Goal: Task Accomplishment & Management: Manage account settings

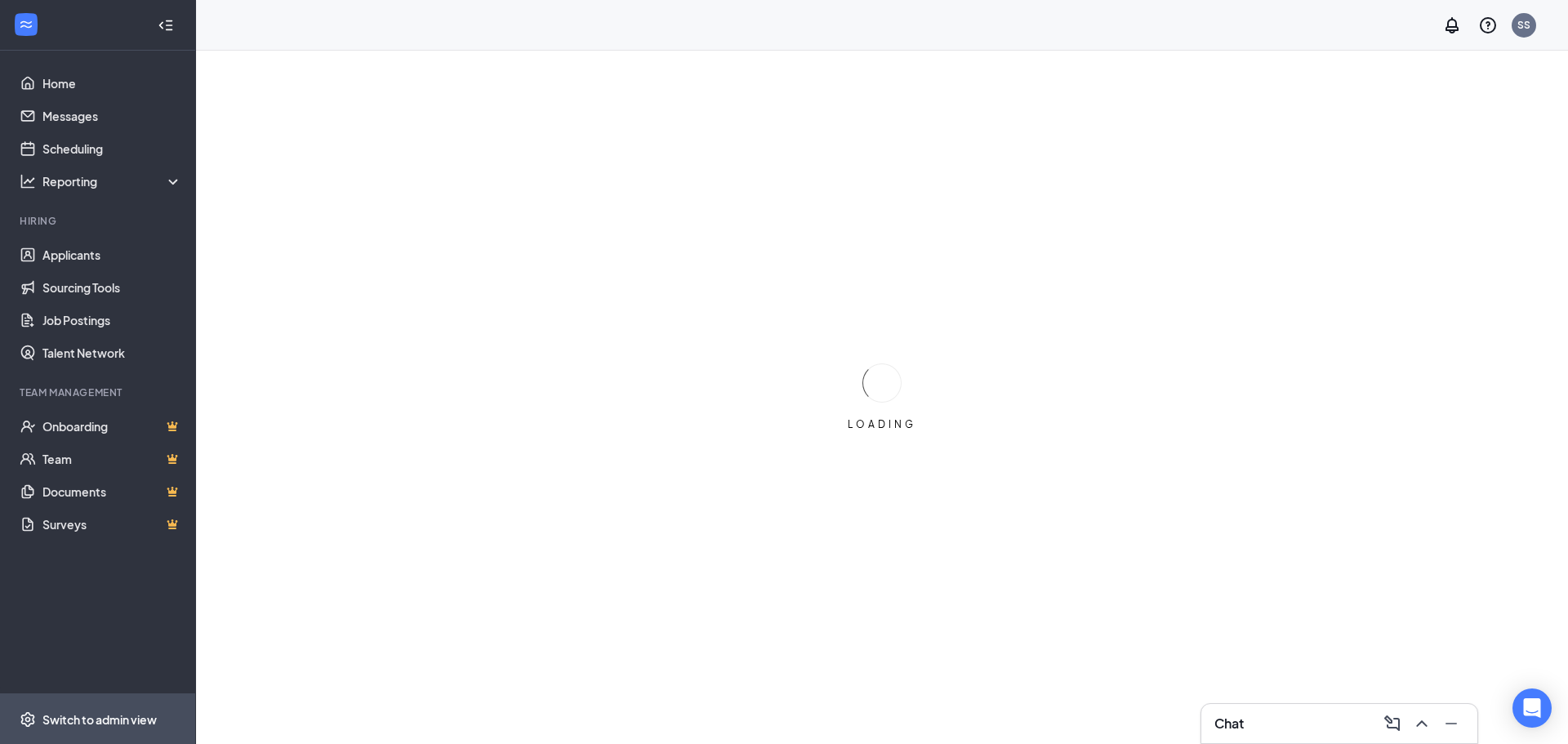
click at [84, 722] on div "Switch to admin view" at bounding box center [99, 720] width 114 height 17
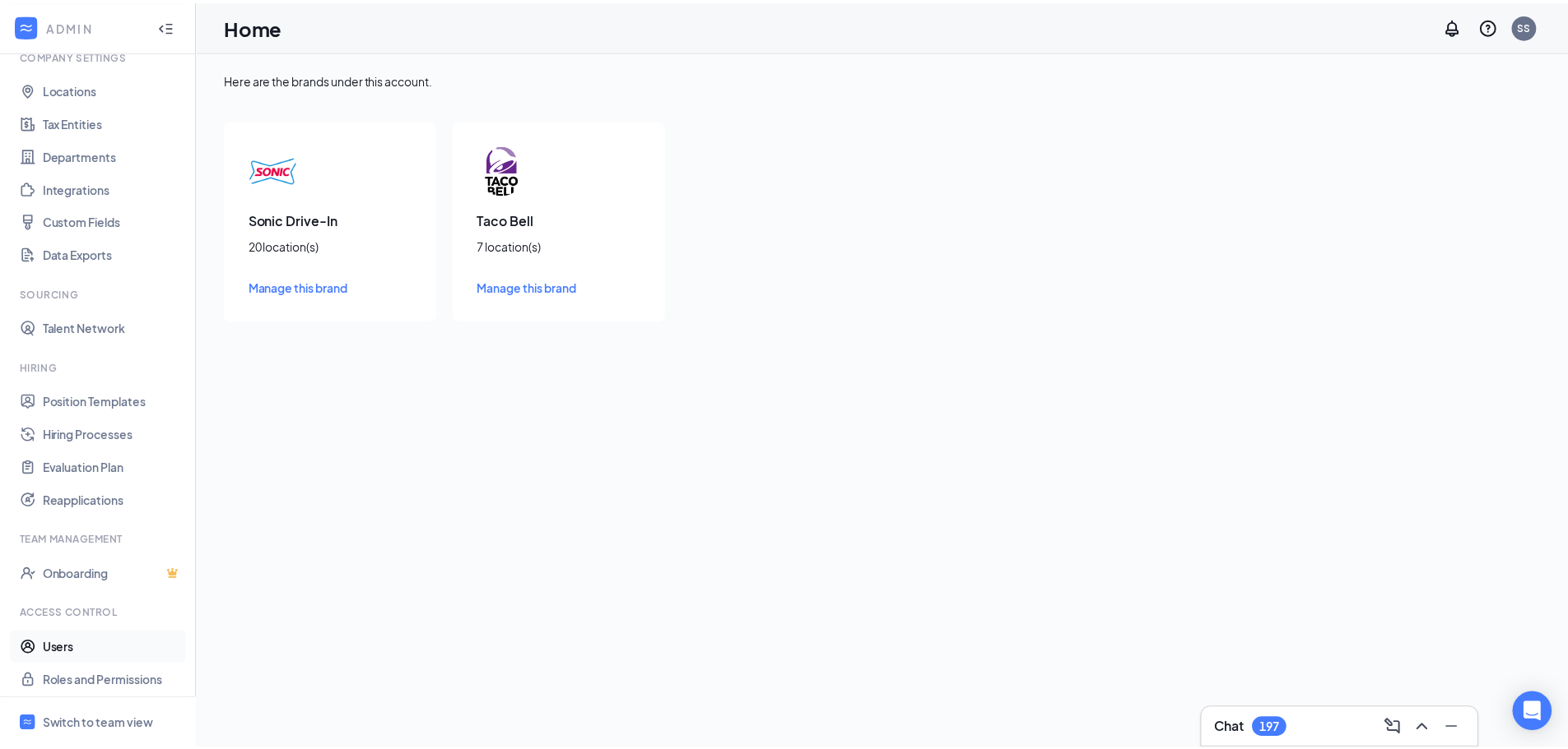
scroll to position [75, 0]
click at [83, 642] on link "Users" at bounding box center [113, 642] width 141 height 32
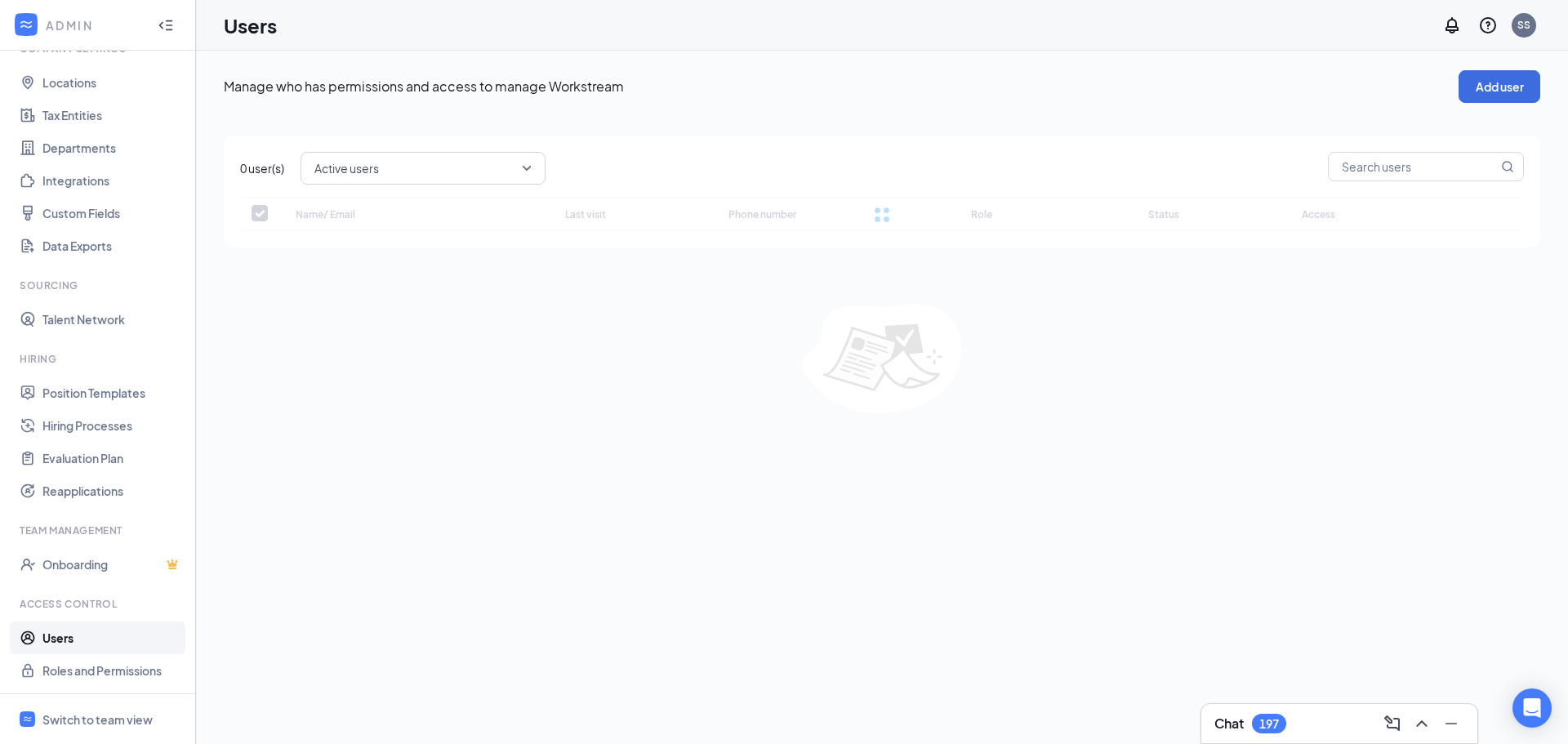
checkbox input "false"
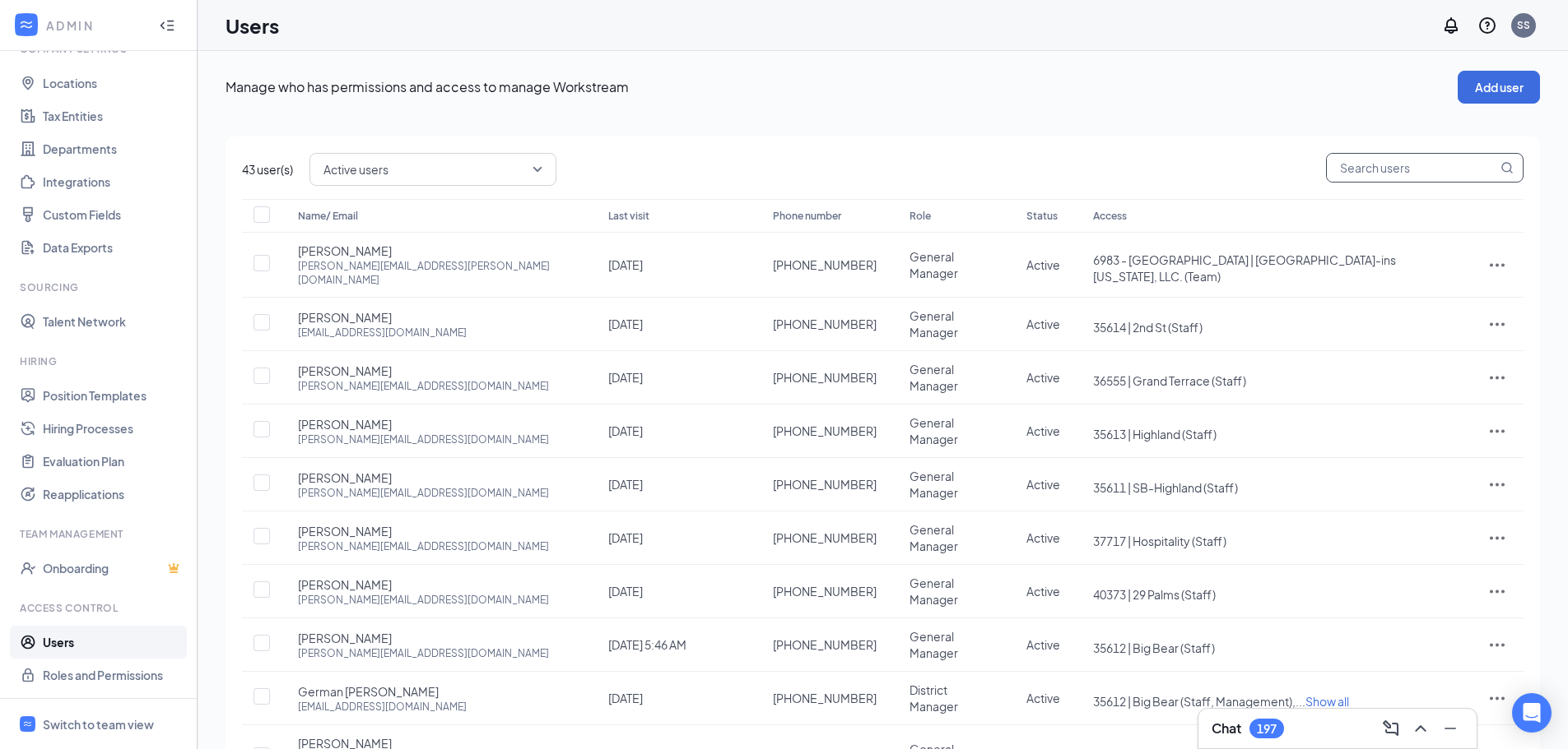
click at [1373, 166] on input "text" at bounding box center [1411, 168] width 170 height 28
paste input "jordan.chaney@inspirepartners.net"
type input "jordan.chaney@inspirepartners.net"
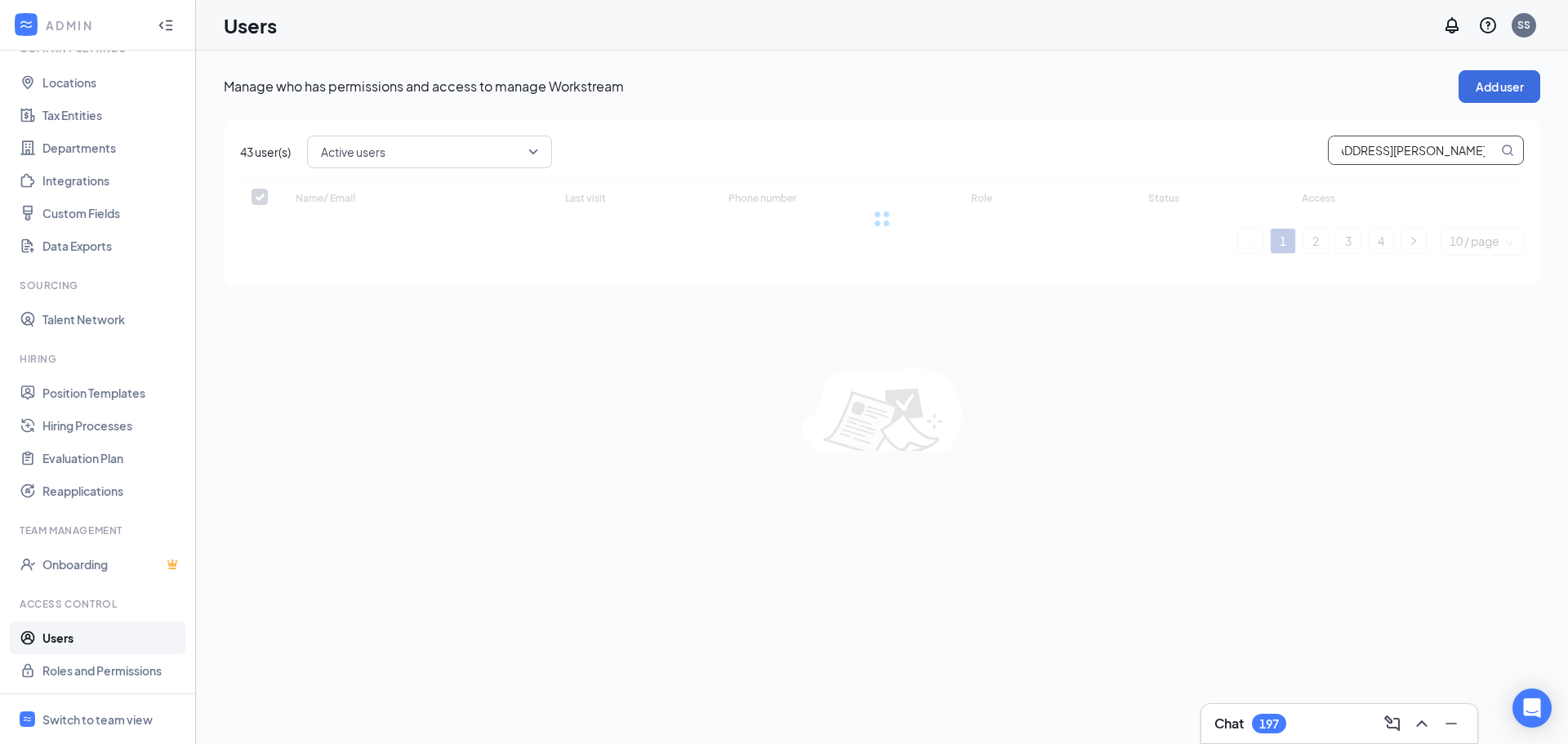
checkbox input "false"
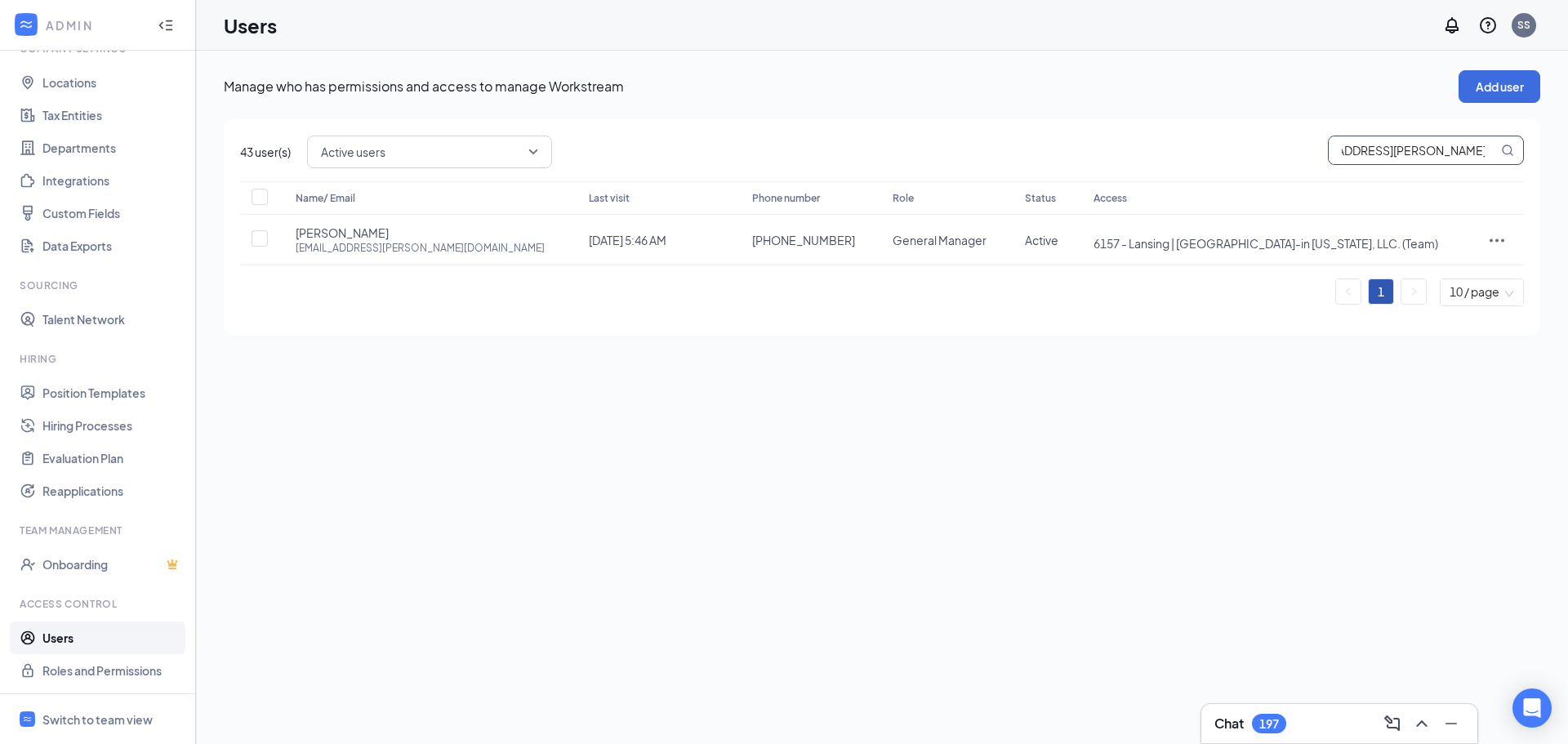
type input "jordan.chaney@inspirepartners.net"
click at [1488, 243] on icon "ActionsIcon" at bounding box center [1498, 240] width 20 height 20
click at [1426, 316] on span "Reset password" at bounding box center [1436, 312] width 87 height 15
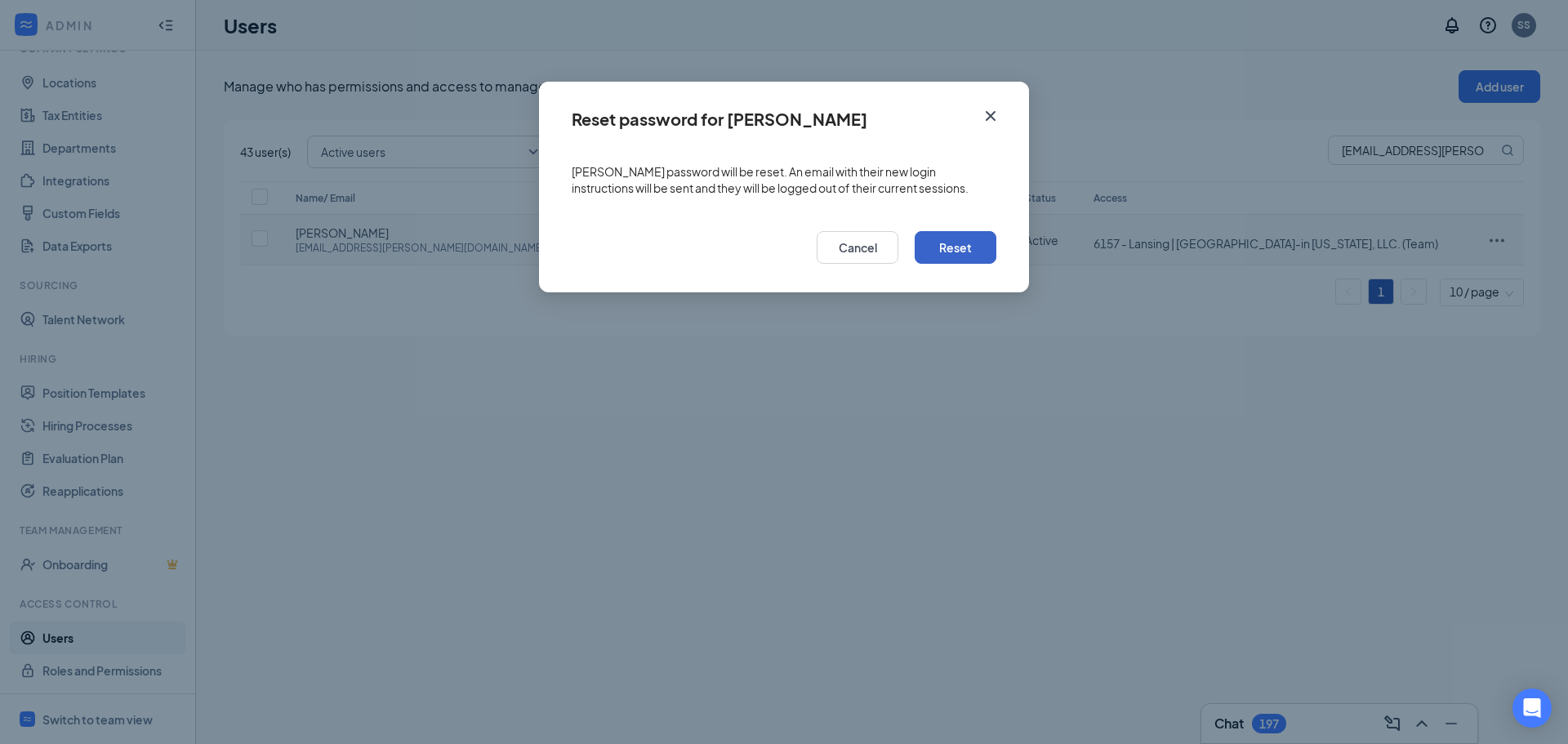
click at [961, 247] on button "Reset" at bounding box center [956, 247] width 82 height 32
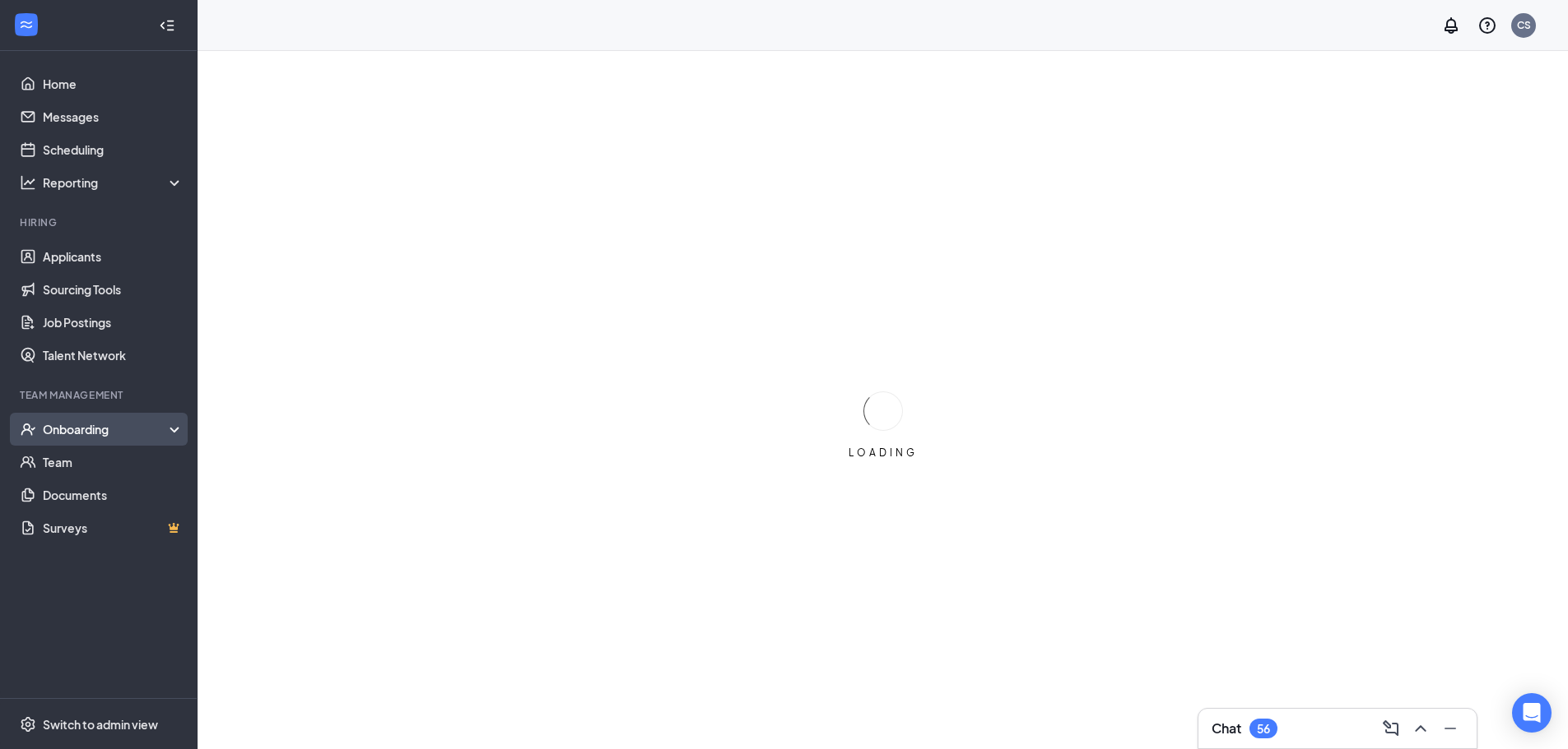
click at [59, 417] on div "Onboarding" at bounding box center [98, 429] width 198 height 32
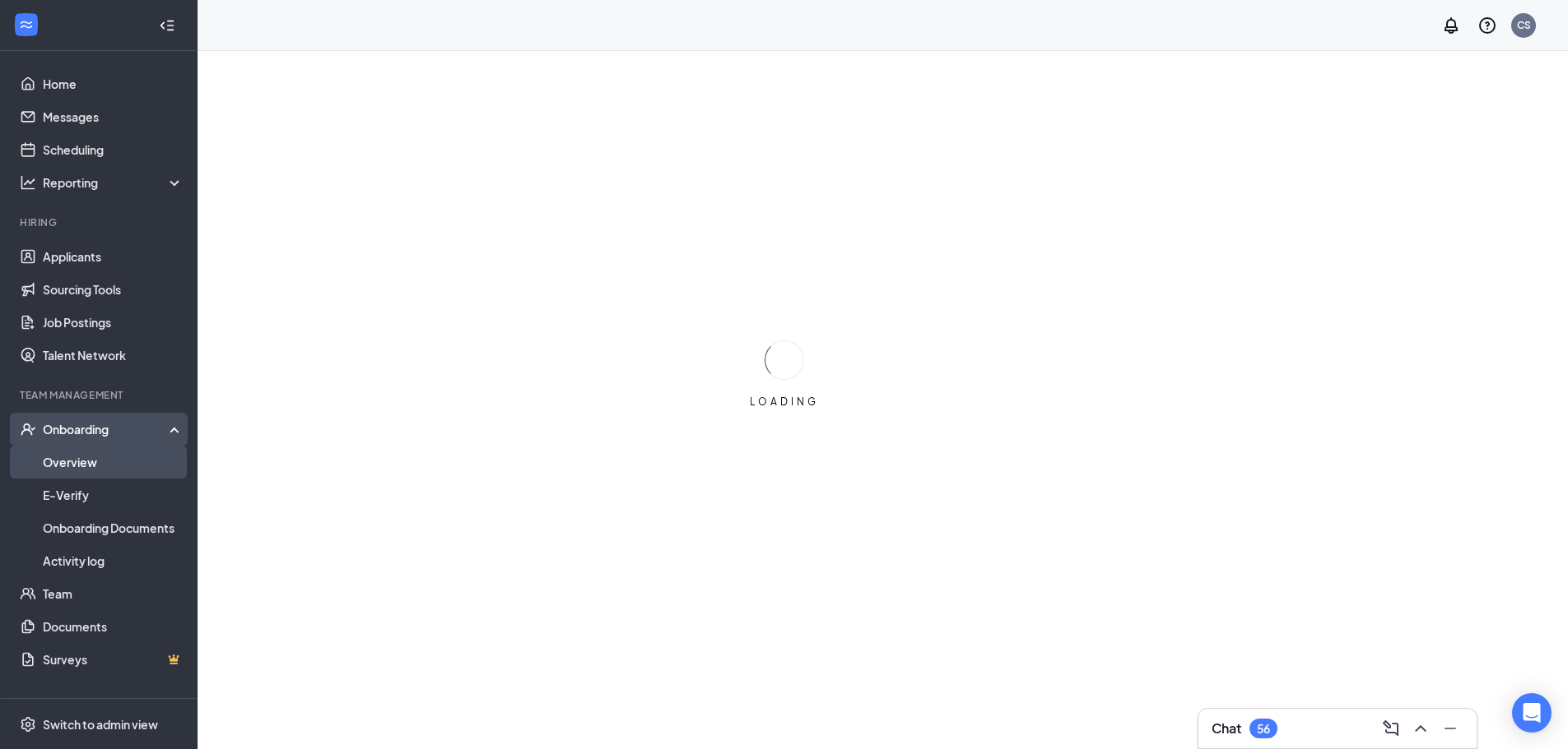
click at [79, 457] on link "Overview" at bounding box center [113, 462] width 141 height 32
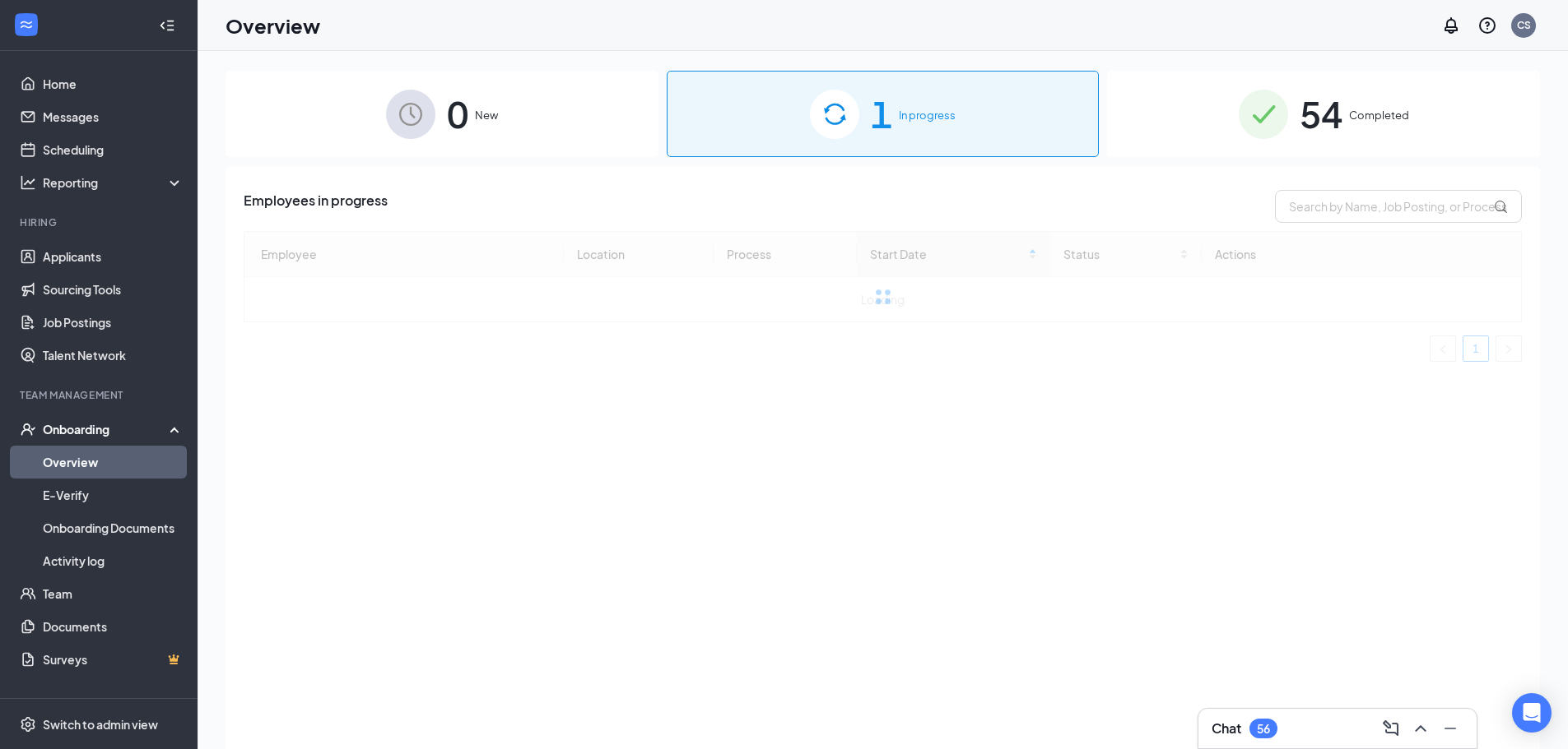
click at [920, 127] on div "1 In progress" at bounding box center [883, 114] width 433 height 87
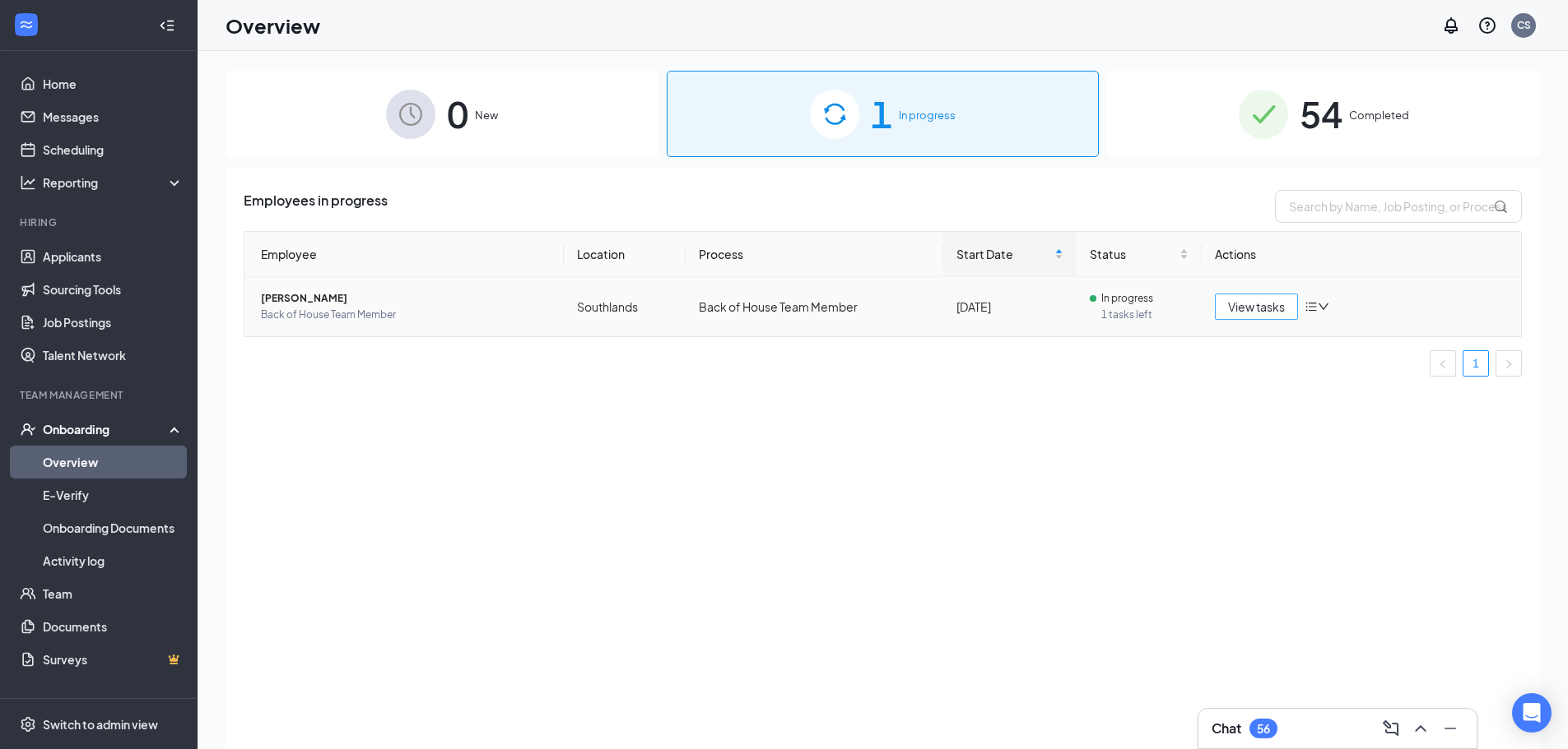
click at [1262, 301] on span "View tasks" at bounding box center [1256, 307] width 57 height 18
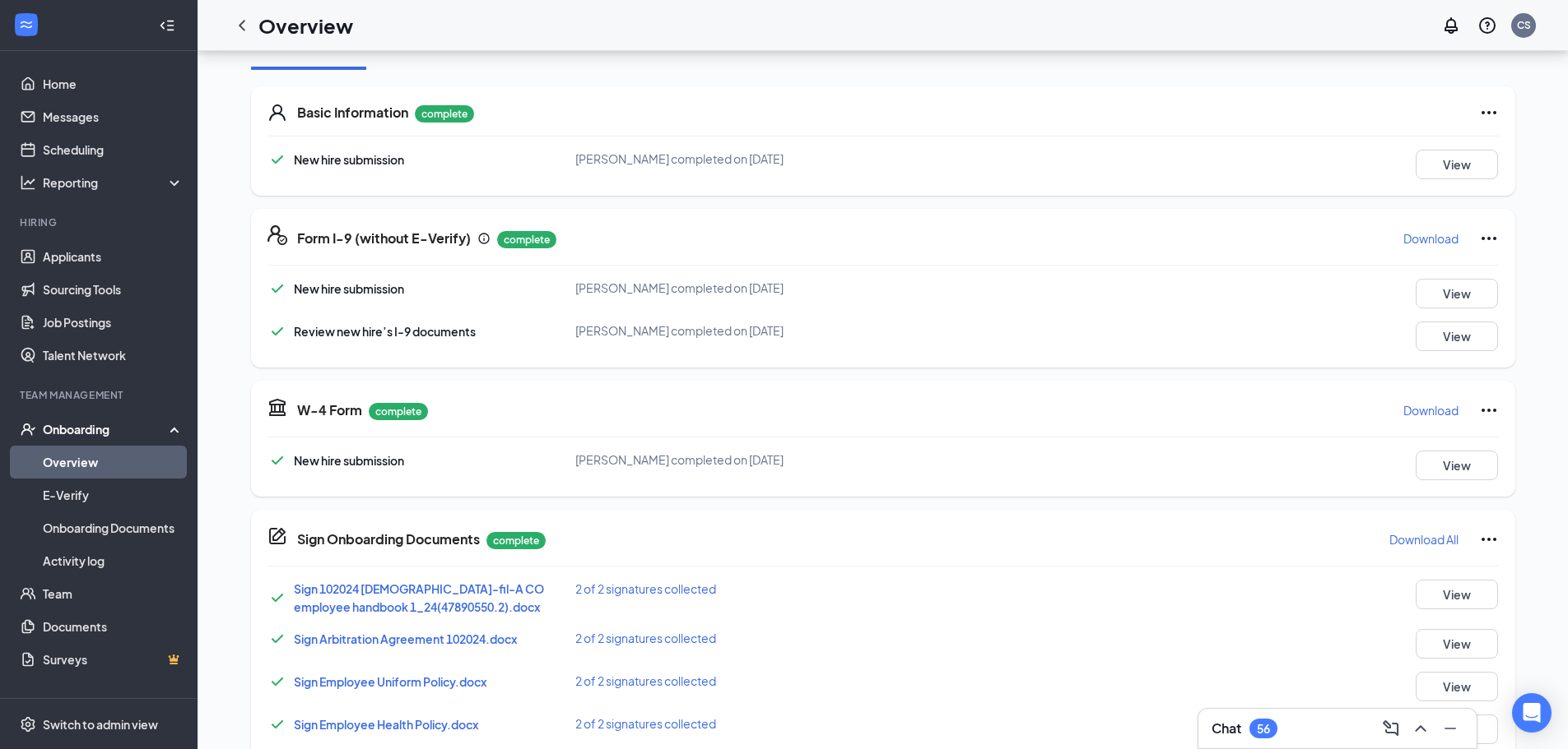
scroll to position [587, 0]
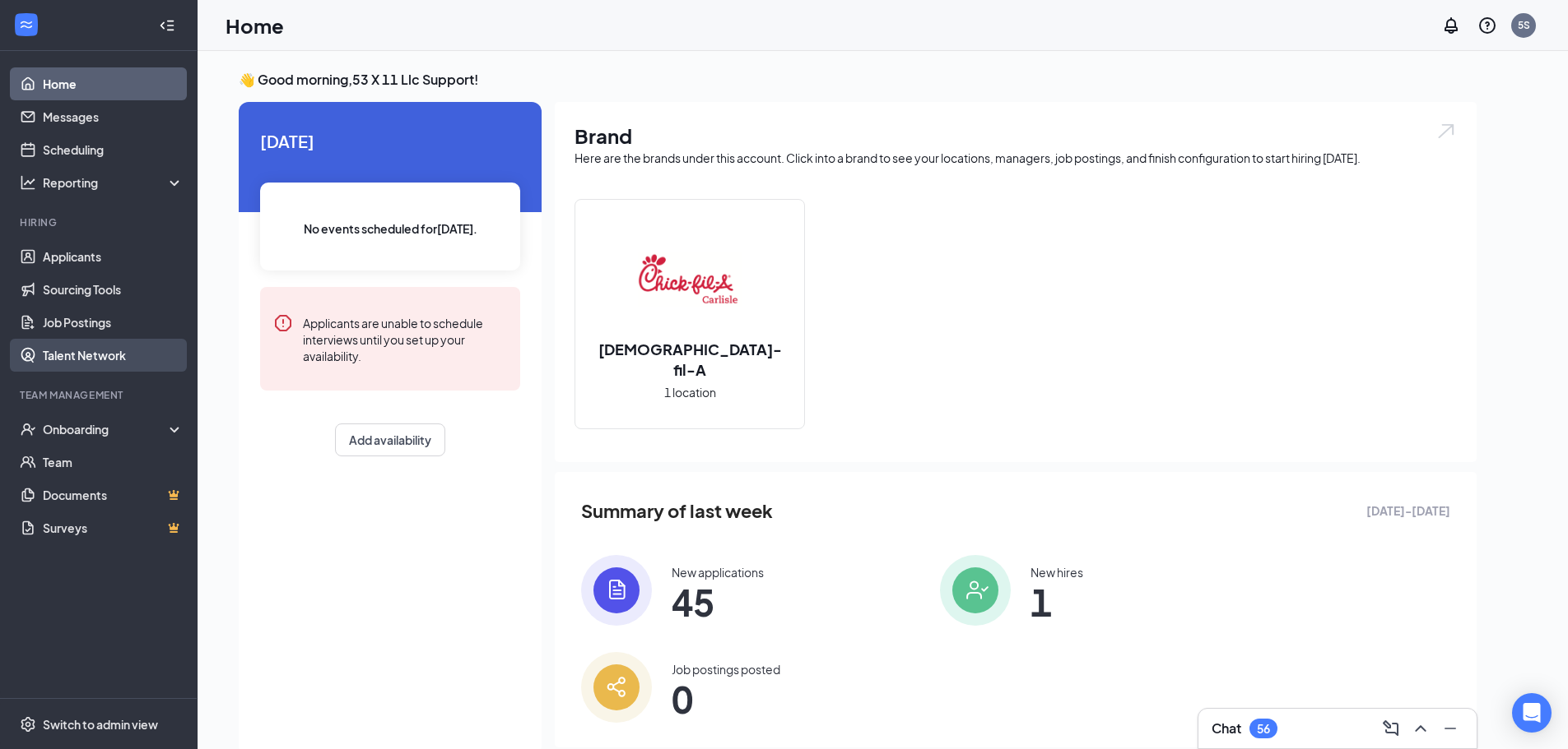
click at [116, 341] on link "Talent Network" at bounding box center [113, 355] width 141 height 32
